Goal: Task Accomplishment & Management: Manage account settings

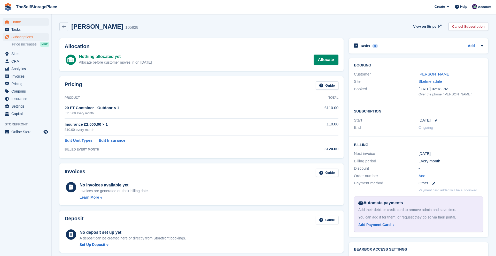
click at [21, 23] on span "Home" at bounding box center [26, 21] width 31 height 7
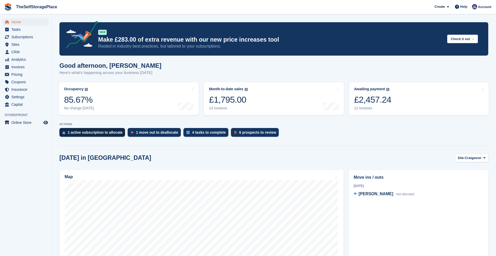
click at [103, 130] on div "1 active subscription to allocate" at bounding box center [92, 132] width 66 height 9
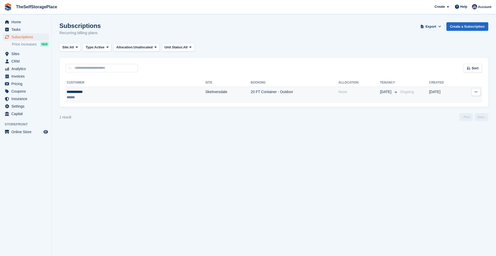
click at [116, 95] on div "******" at bounding box center [100, 96] width 66 height 5
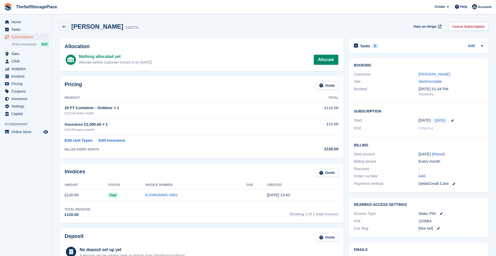
click at [320, 63] on link "Allocate" at bounding box center [325, 59] width 25 height 10
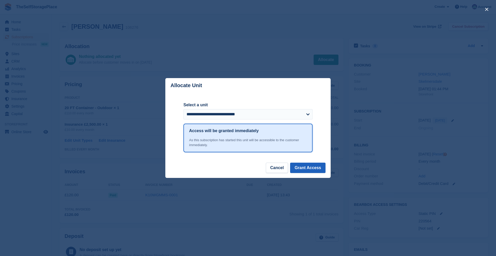
click at [307, 168] on button "Grant Access" at bounding box center [307, 167] width 35 height 10
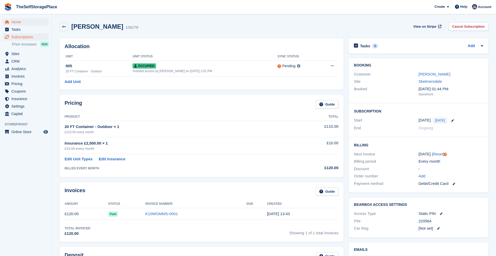
click at [31, 22] on span "Home" at bounding box center [26, 21] width 31 height 7
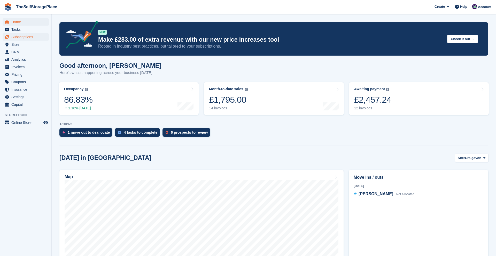
click at [30, 40] on span "Subscriptions" at bounding box center [26, 36] width 31 height 7
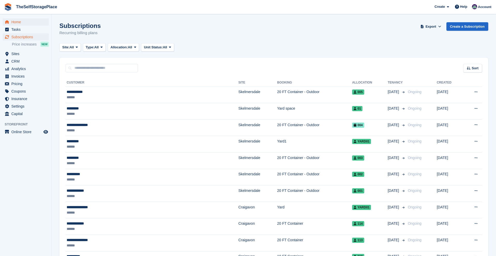
click at [21, 22] on span "Home" at bounding box center [26, 21] width 31 height 7
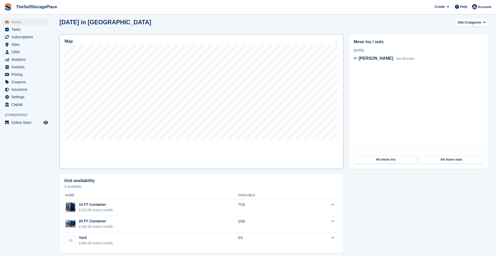
scroll to position [129, 0]
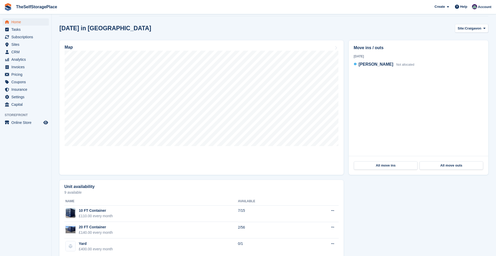
click at [26, 25] on span "Home" at bounding box center [26, 21] width 31 height 7
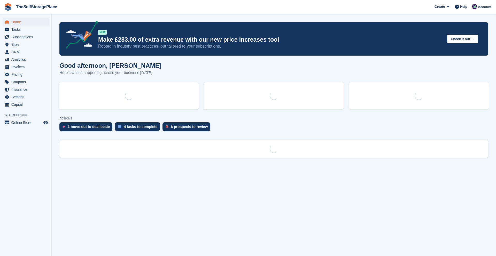
scroll to position [0, 0]
